Goal: Task Accomplishment & Management: Complete application form

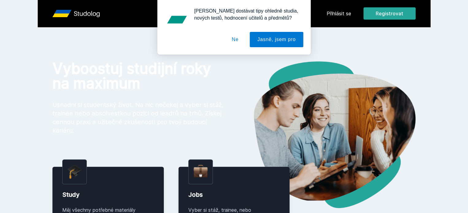
click at [238, 40] on button "Ne" at bounding box center [235, 39] width 22 height 15
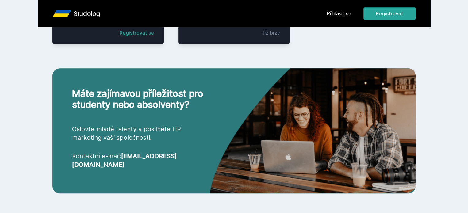
scroll to position [245, 0]
click at [351, 15] on link "Přihlásit se" at bounding box center [339, 13] width 25 height 7
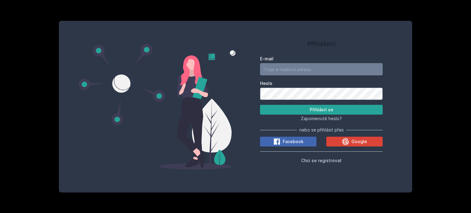
click at [292, 62] on div "E-mail" at bounding box center [321, 66] width 123 height 20
click at [362, 139] on span "Google" at bounding box center [359, 142] width 16 height 6
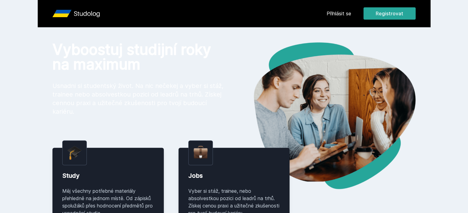
scroll to position [111, 0]
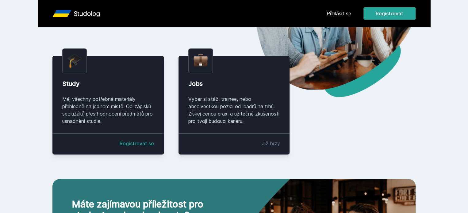
click at [130, 147] on link "Registrovat se" at bounding box center [137, 143] width 34 height 7
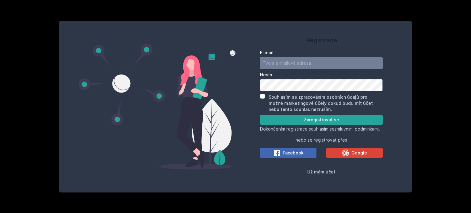
click at [327, 175] on button "Už mám účet" at bounding box center [321, 171] width 28 height 7
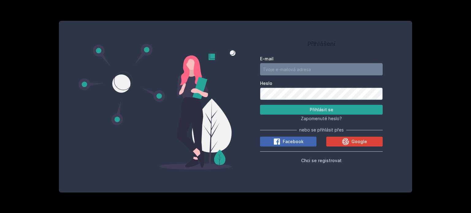
click at [300, 70] on input "E-mail" at bounding box center [321, 69] width 123 height 12
type input "skaj20@vse.cz"
drag, startPoint x: 358, startPoint y: 130, endPoint x: 360, endPoint y: 136, distance: 6.4
click at [358, 130] on div at bounding box center [364, 130] width 37 height 0
click at [360, 141] on span "Google" at bounding box center [359, 142] width 16 height 6
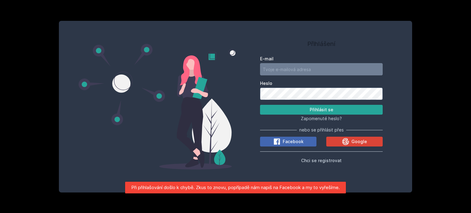
click at [433, 115] on div "Přihlášení E-mail Heslo Přihlásit se Zapomenuté heslo? nebo se přihlásit přes F…" at bounding box center [235, 106] width 471 height 213
click at [294, 67] on input "E-mail" at bounding box center [321, 69] width 123 height 12
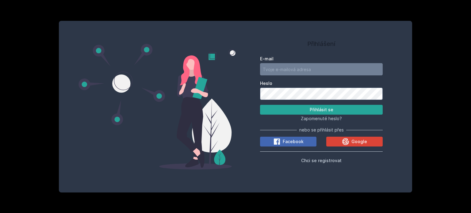
click at [275, 54] on div "E-mail Heslo Přihlásit se Zapomenuté heslo? nebo se přihlásit přes Facebook Goo…" at bounding box center [321, 108] width 123 height 111
click at [48, 14] on div "Přihlášení E-mail Heslo Přihlásit se Zapomenuté heslo? nebo se přihlásit přes F…" at bounding box center [235, 106] width 471 height 213
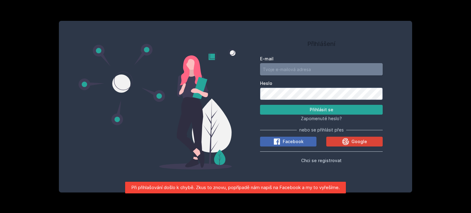
click at [288, 67] on input "E-mail" at bounding box center [321, 69] width 123 height 12
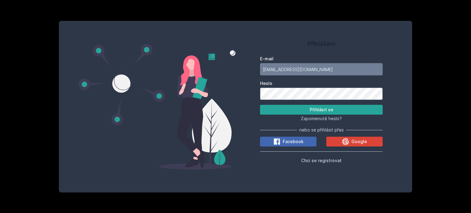
type input "[EMAIL_ADDRESS][DOMAIN_NAME]"
click at [321, 159] on span "Chci se registrovat" at bounding box center [321, 160] width 40 height 5
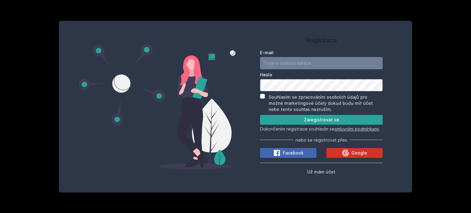
click at [348, 156] on icon at bounding box center [345, 152] width 7 height 7
